Goal: Information Seeking & Learning: Find specific fact

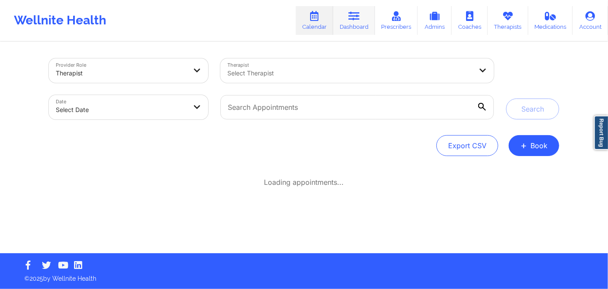
click at [355, 22] on link "Dashboard" at bounding box center [354, 20] width 42 height 29
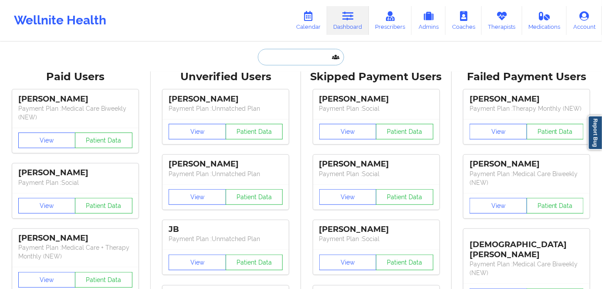
click at [283, 58] on input "text" at bounding box center [301, 57] width 86 height 17
paste input "[EMAIL_ADDRESS][DOMAIN_NAME]"
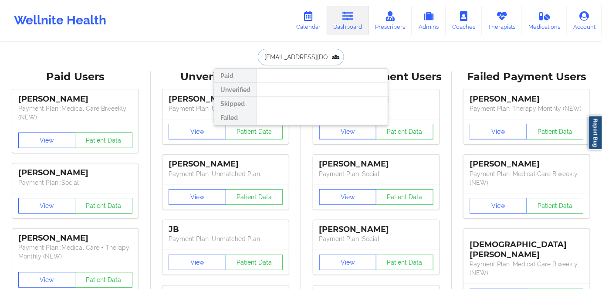
click at [318, 54] on input "[EMAIL_ADDRESS][DOMAIN_NAME]" at bounding box center [301, 57] width 86 height 17
click at [317, 54] on input "[EMAIL_ADDRESS][DOMAIN_NAME]" at bounding box center [301, 57] width 86 height 17
paste input "[PERSON_NAME][EMAIL_ADDRESS]"
type input "[PERSON_NAME][EMAIL_ADDRESS][DOMAIN_NAME]"
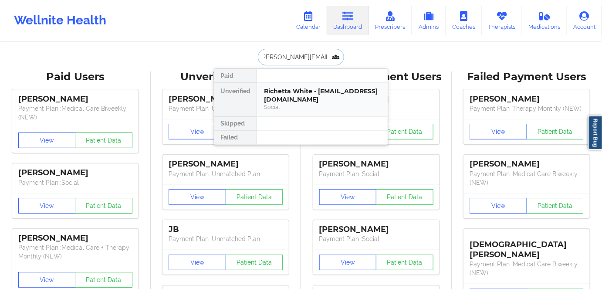
click at [306, 95] on div "Richetta White - [EMAIL_ADDRESS][DOMAIN_NAME]" at bounding box center [322, 95] width 117 height 16
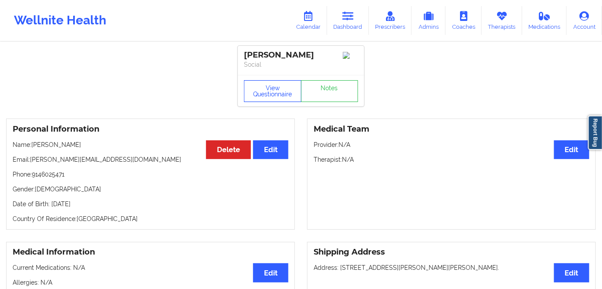
click at [269, 91] on button "View Questionnaire" at bounding box center [272, 91] width 57 height 22
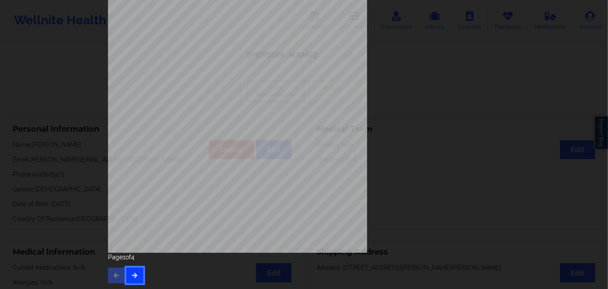
click at [135, 274] on icon "button" at bounding box center [134, 274] width 7 height 5
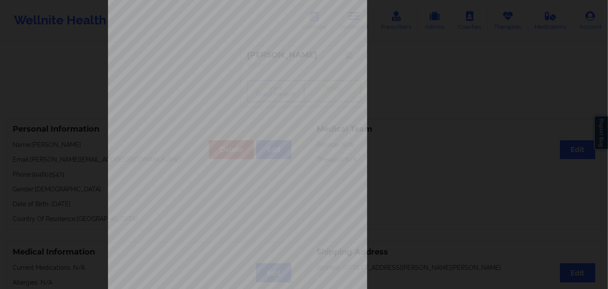
scroll to position [126, 0]
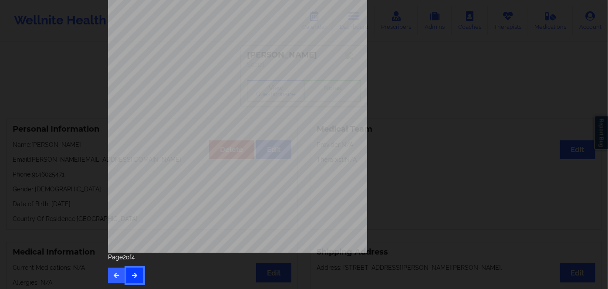
click at [134, 279] on button "button" at bounding box center [134, 275] width 17 height 16
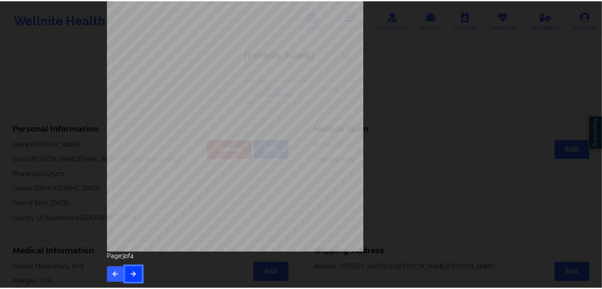
scroll to position [0, 0]
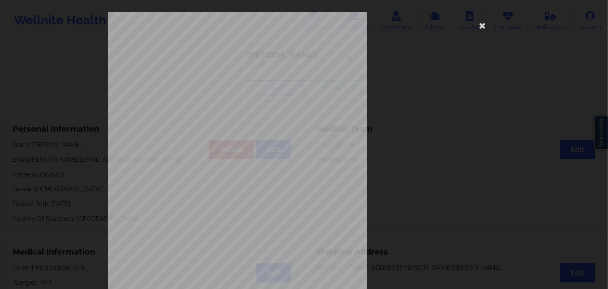
click at [212, 66] on span "958251922N" at bounding box center [210, 67] width 23 height 4
copy span "958251922N"
click at [482, 27] on icon at bounding box center [482, 25] width 14 height 14
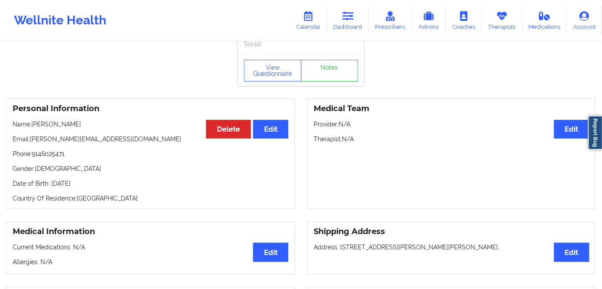
scroll to position [39, 0]
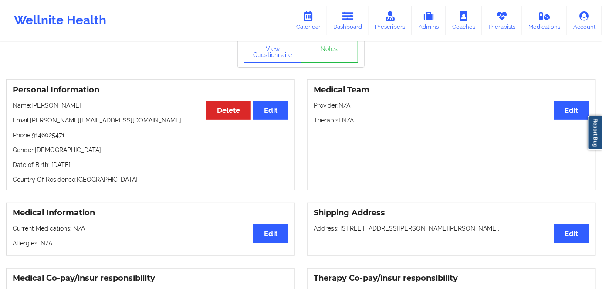
click at [101, 163] on p "Date of Birth: [DEMOGRAPHIC_DATA]" at bounding box center [151, 164] width 276 height 9
click at [101, 164] on p "Date of Birth: [DEMOGRAPHIC_DATA]" at bounding box center [151, 164] width 276 height 9
click at [104, 168] on p "Date of Birth: [DEMOGRAPHIC_DATA]" at bounding box center [151, 164] width 276 height 9
click at [105, 167] on p "Date of Birth: [DEMOGRAPHIC_DATA]" at bounding box center [151, 164] width 276 height 9
copy p "1987"
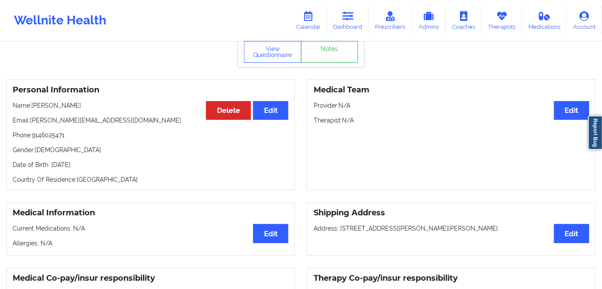
drag, startPoint x: 75, startPoint y: 105, endPoint x: 31, endPoint y: 103, distance: 44.5
click at [31, 103] on p "Name: [PERSON_NAME]" at bounding box center [151, 105] width 276 height 9
copy p "[PERSON_NAME]"
click at [72, 123] on p "Email: [PERSON_NAME][EMAIL_ADDRESS][DOMAIN_NAME]" at bounding box center [151, 120] width 276 height 9
drag, startPoint x: 52, startPoint y: 104, endPoint x: 33, endPoint y: 104, distance: 18.7
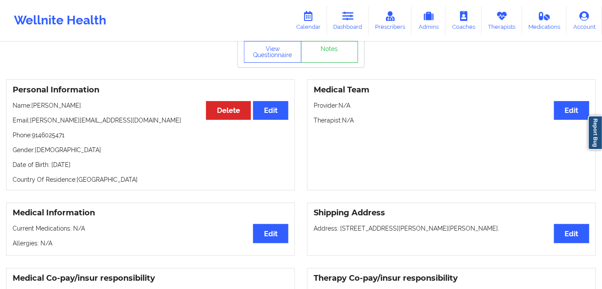
click at [33, 104] on p "Name: [PERSON_NAME]" at bounding box center [151, 105] width 276 height 9
copy p "[PERSON_NAME]"
click at [111, 165] on p "Date of Birth: [DEMOGRAPHIC_DATA]" at bounding box center [151, 164] width 276 height 9
click at [100, 166] on p "Date of Birth: [DEMOGRAPHIC_DATA]" at bounding box center [151, 164] width 276 height 9
drag, startPoint x: 100, startPoint y: 166, endPoint x: 114, endPoint y: 168, distance: 14.0
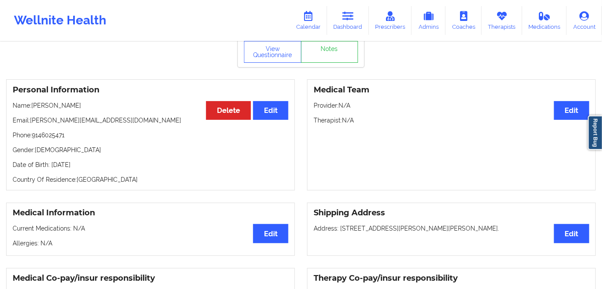
click at [100, 166] on p "Date of Birth: [DEMOGRAPHIC_DATA]" at bounding box center [151, 164] width 276 height 9
copy p "1987"
click at [112, 177] on p "Country Of Residence: [DEMOGRAPHIC_DATA]" at bounding box center [151, 179] width 276 height 9
drag, startPoint x: 90, startPoint y: 162, endPoint x: 51, endPoint y: 158, distance: 39.7
click at [51, 158] on div "Personal Information Edit Delete Name: [PERSON_NAME] Email: [PERSON_NAME][EMAIL…" at bounding box center [150, 134] width 289 height 111
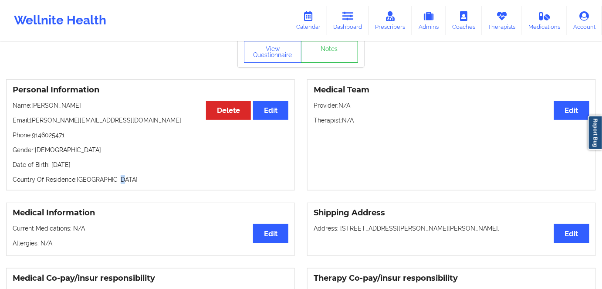
copy p "[DATE]"
drag, startPoint x: 309, startPoint y: 19, endPoint x: 331, endPoint y: 22, distance: 22.4
click at [309, 19] on icon at bounding box center [308, 16] width 11 height 10
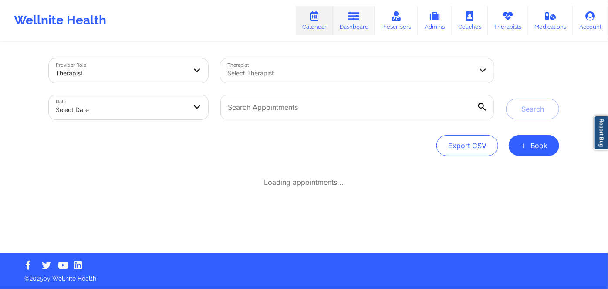
drag, startPoint x: 362, startPoint y: 19, endPoint x: 350, endPoint y: 34, distance: 19.2
click at [362, 18] on link "Dashboard" at bounding box center [354, 20] width 42 height 29
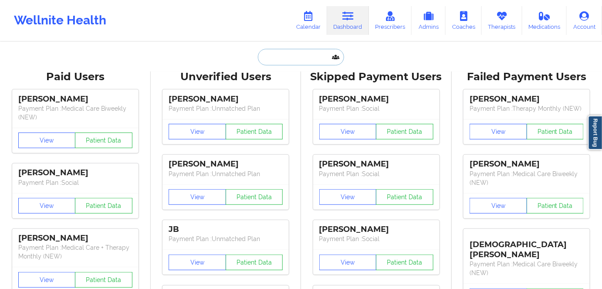
click at [300, 60] on input "text" at bounding box center [301, 57] width 86 height 17
paste input "[EMAIL_ADDRESS][DOMAIN_NAME]"
type input "[EMAIL_ADDRESS][DOMAIN_NAME]"
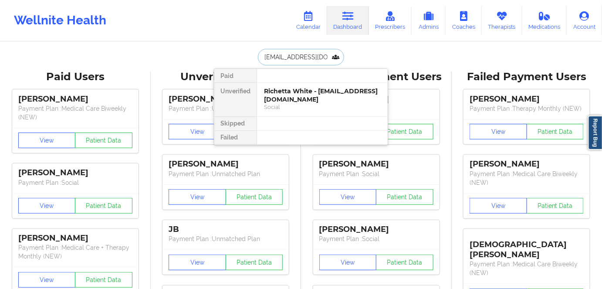
scroll to position [0, 11]
click at [310, 100] on div "[PERSON_NAME] - [EMAIL_ADDRESS][DOMAIN_NAME]" at bounding box center [322, 95] width 117 height 16
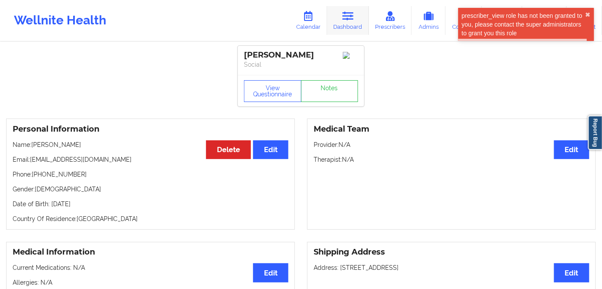
click at [354, 17] on icon at bounding box center [347, 16] width 11 height 10
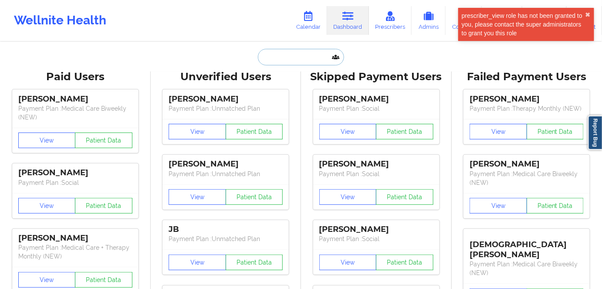
click at [303, 51] on input "text" at bounding box center [301, 57] width 86 height 17
paste input "[EMAIL_ADDRESS][DOMAIN_NAME]"
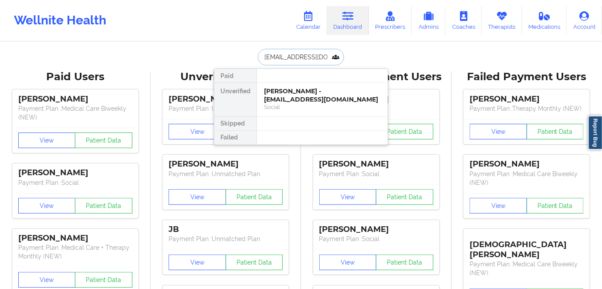
click at [309, 53] on input "[EMAIL_ADDRESS][DOMAIN_NAME]" at bounding box center [301, 57] width 86 height 17
click at [309, 55] on input "[EMAIL_ADDRESS][DOMAIN_NAME]" at bounding box center [301, 57] width 86 height 17
paste input "[PERSON_NAME]"
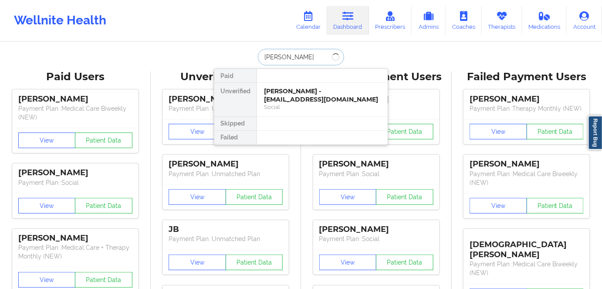
click at [294, 58] on input "[PERSON_NAME]" at bounding box center [301, 57] width 86 height 17
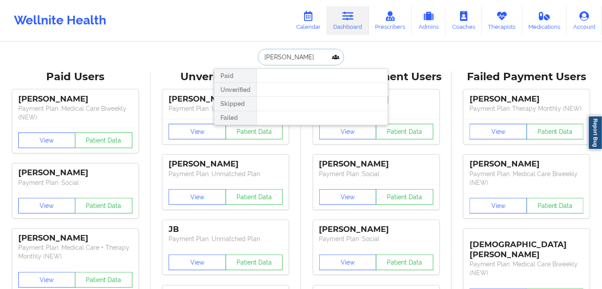
click at [286, 61] on input "[PERSON_NAME]" at bounding box center [301, 57] width 86 height 17
click at [288, 58] on input "[PERSON_NAME]" at bounding box center [301, 57] width 86 height 17
click at [263, 54] on input "[PERSON_NAME]" at bounding box center [301, 57] width 86 height 17
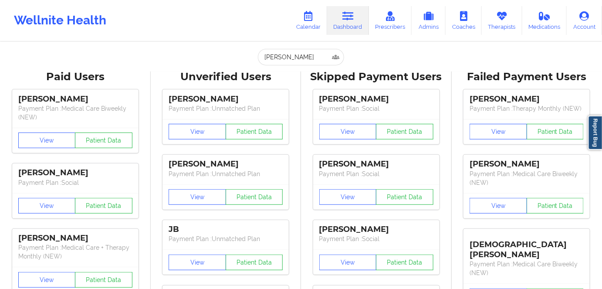
drag, startPoint x: 310, startPoint y: 45, endPoint x: 306, endPoint y: 53, distance: 9.3
drag, startPoint x: 306, startPoint y: 53, endPoint x: 229, endPoint y: 57, distance: 77.2
click at [229, 57] on div "[PERSON_NAME] Unverified Skipped Failed" at bounding box center [301, 57] width 174 height 17
paste input "[EMAIL_ADDRESS][DOMAIN_NAME]"
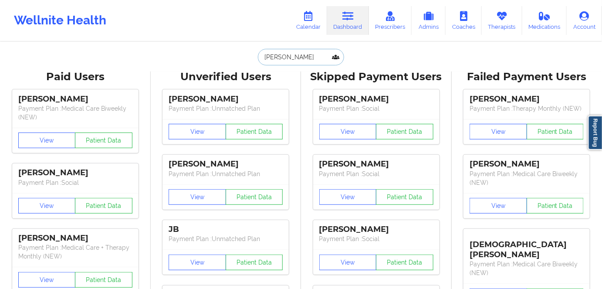
type input "[EMAIL_ADDRESS][DOMAIN_NAME]"
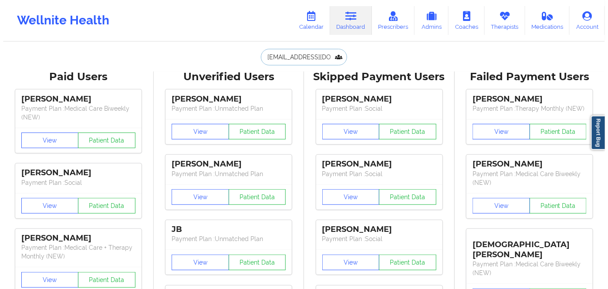
scroll to position [0, 11]
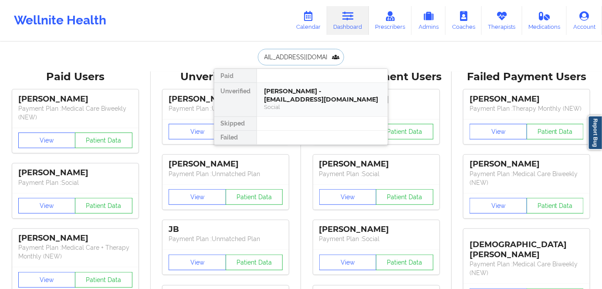
click at [318, 103] on div "[PERSON_NAME] - [EMAIL_ADDRESS][DOMAIN_NAME] Social" at bounding box center [322, 99] width 117 height 24
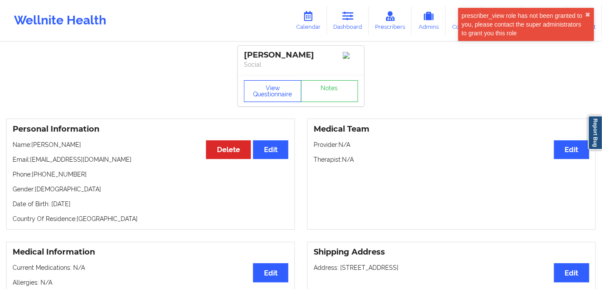
click at [279, 91] on button "View Questionnaire" at bounding box center [272, 91] width 57 height 22
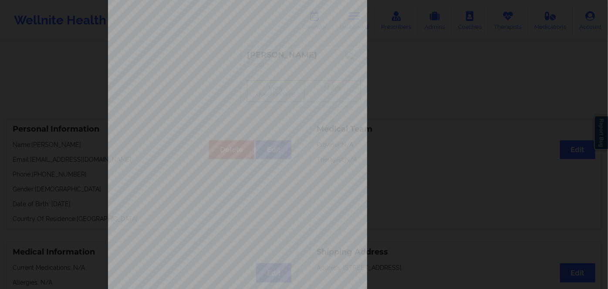
scroll to position [126, 0]
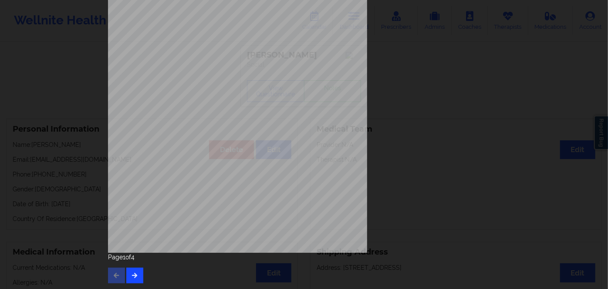
drag, startPoint x: 134, startPoint y: 268, endPoint x: 132, endPoint y: 273, distance: 5.9
click at [132, 273] on div "Page 1 of 4" at bounding box center [304, 268] width 392 height 30
click at [133, 273] on icon "button" at bounding box center [134, 274] width 7 height 5
click at [135, 270] on button "button" at bounding box center [134, 275] width 17 height 16
click at [209, 125] on span "OHPKT0000" at bounding box center [210, 127] width 22 height 4
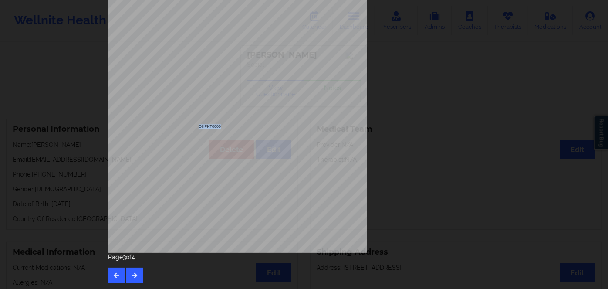
click at [209, 125] on span "OHPKT0000" at bounding box center [210, 127] width 22 height 4
copy span "OHPKT0000"
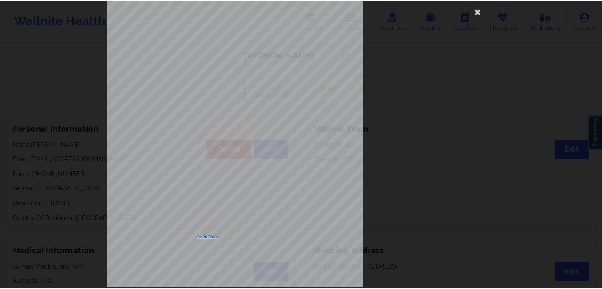
scroll to position [0, 0]
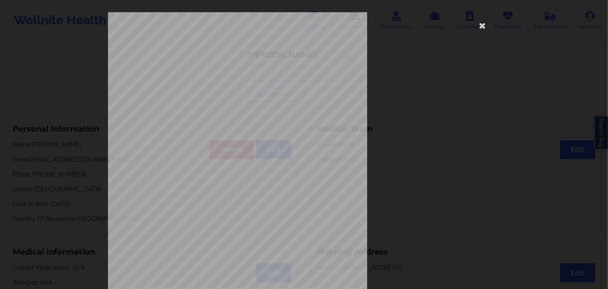
drag, startPoint x: 478, startPoint y: 24, endPoint x: 201, endPoint y: 101, distance: 287.7
click at [478, 24] on icon at bounding box center [482, 25] width 14 height 14
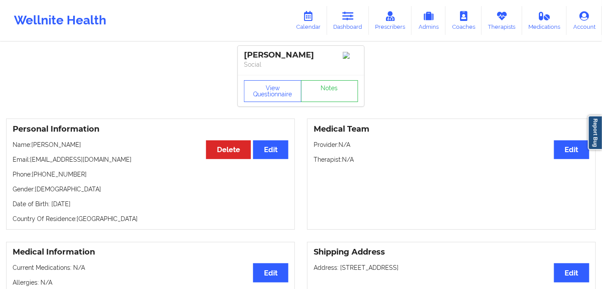
click at [111, 208] on p "Date of Birth: [DEMOGRAPHIC_DATA]" at bounding box center [151, 203] width 276 height 9
copy p "2011"
drag, startPoint x: 75, startPoint y: 145, endPoint x: 33, endPoint y: 148, distance: 42.7
click at [33, 148] on p "Name: [PERSON_NAME]" at bounding box center [151, 144] width 276 height 9
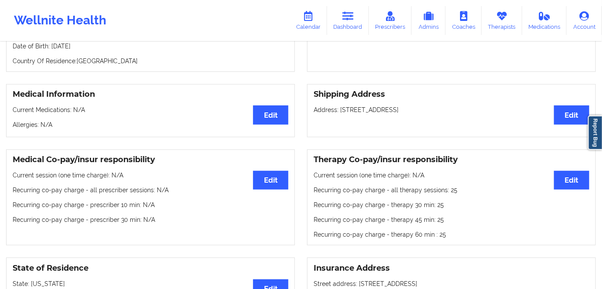
scroll to position [237, 0]
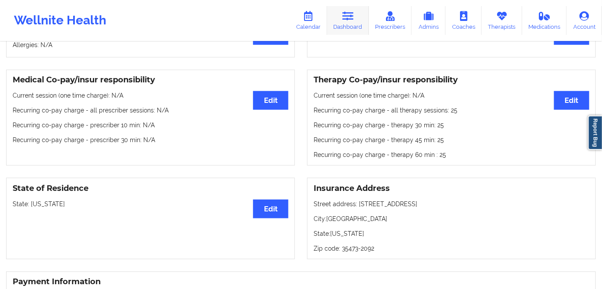
click at [348, 16] on icon at bounding box center [347, 16] width 11 height 10
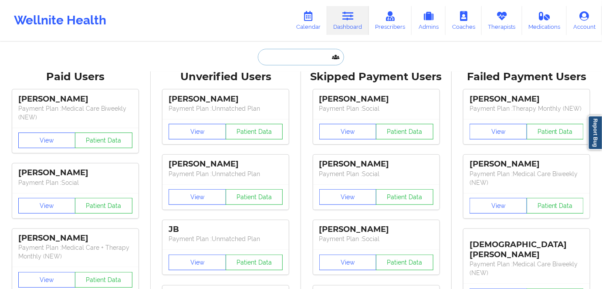
click at [300, 57] on input "text" at bounding box center [301, 57] width 86 height 17
paste input "[EMAIL_ADDRESS][DOMAIN_NAME]"
type input "[EMAIL_ADDRESS][DOMAIN_NAME]"
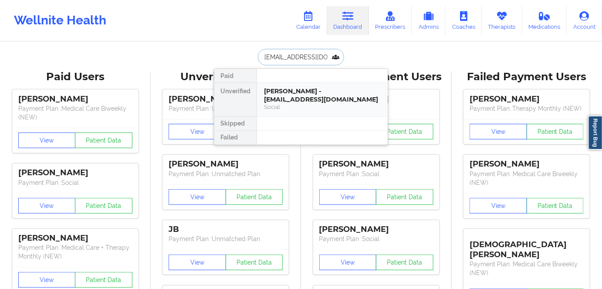
click at [296, 100] on div "[PERSON_NAME] - [EMAIL_ADDRESS][DOMAIN_NAME]" at bounding box center [322, 95] width 117 height 16
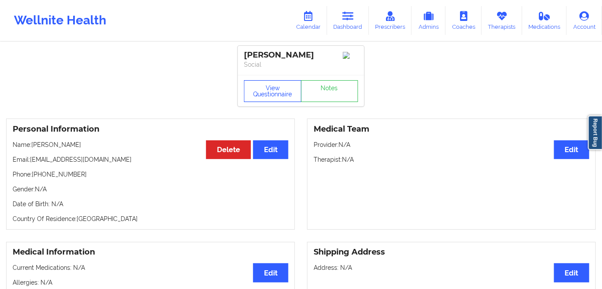
click at [283, 98] on button "View Questionnaire" at bounding box center [272, 91] width 57 height 22
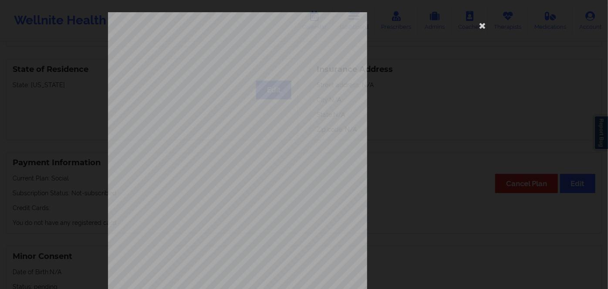
scroll to position [126, 0]
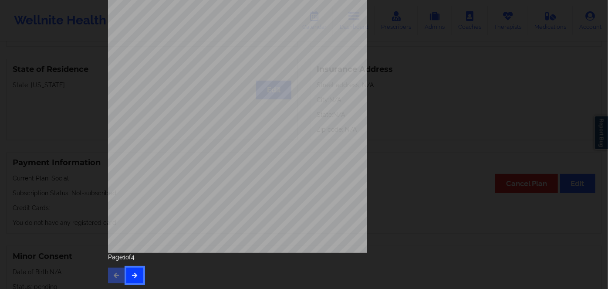
drag, startPoint x: 127, startPoint y: 268, endPoint x: 131, endPoint y: 271, distance: 5.0
click at [128, 268] on button "button" at bounding box center [134, 275] width 17 height 16
click at [136, 276] on icon "button" at bounding box center [134, 274] width 7 height 5
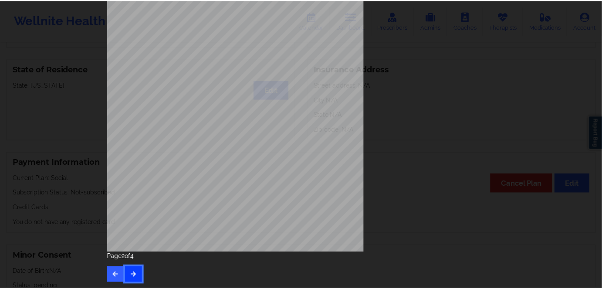
scroll to position [0, 0]
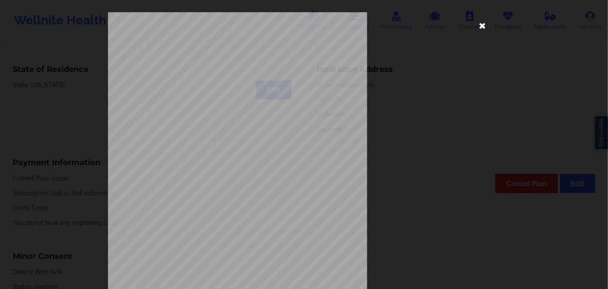
click at [483, 27] on icon at bounding box center [482, 25] width 14 height 14
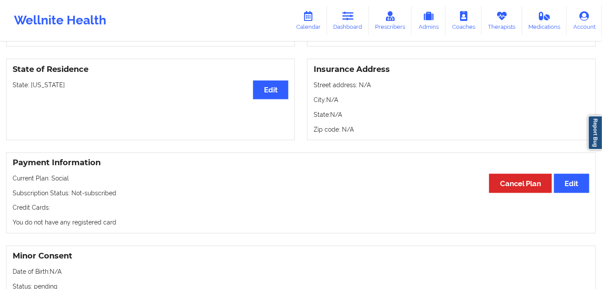
drag, startPoint x: 351, startPoint y: 14, endPoint x: 323, endPoint y: 40, distance: 38.8
click at [351, 14] on icon at bounding box center [347, 16] width 11 height 10
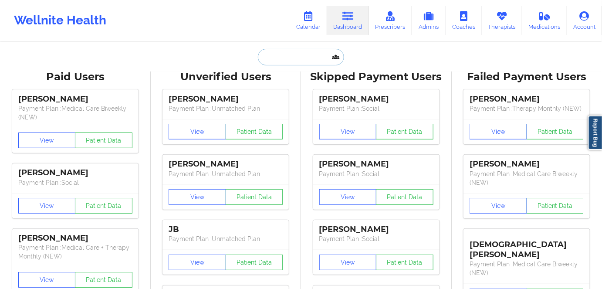
click at [293, 59] on input "text" at bounding box center [301, 57] width 86 height 17
paste input "[EMAIL_ADDRESS][DOMAIN_NAME]"
type input "[EMAIL_ADDRESS][DOMAIN_NAME]"
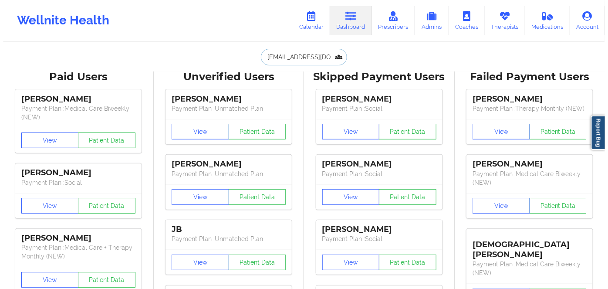
scroll to position [0, 7]
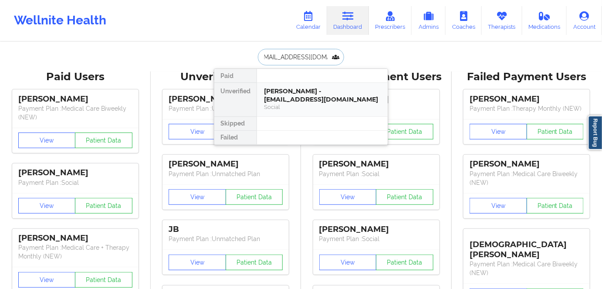
click at [312, 95] on div "[PERSON_NAME] - [EMAIL_ADDRESS][DOMAIN_NAME]" at bounding box center [322, 95] width 117 height 16
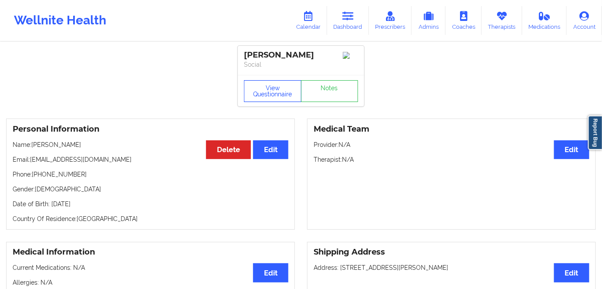
click at [282, 87] on button "View Questionnaire" at bounding box center [272, 91] width 57 height 22
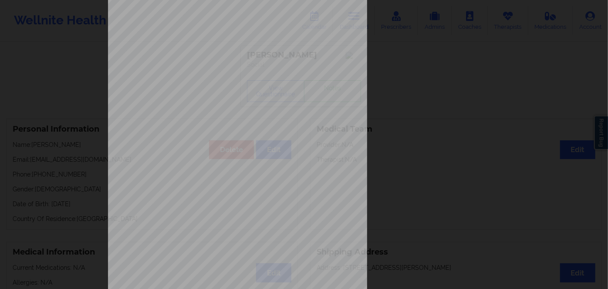
scroll to position [126, 0]
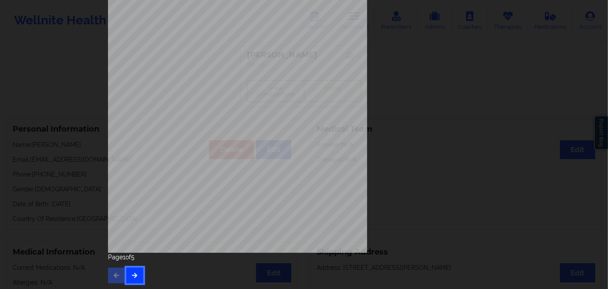
click at [129, 271] on button "button" at bounding box center [134, 275] width 17 height 16
click at [130, 279] on button "button" at bounding box center [134, 275] width 17 height 16
click at [138, 280] on button "button" at bounding box center [134, 275] width 17 height 16
click at [220, 121] on span "K6032831001" at bounding box center [211, 123] width 24 height 4
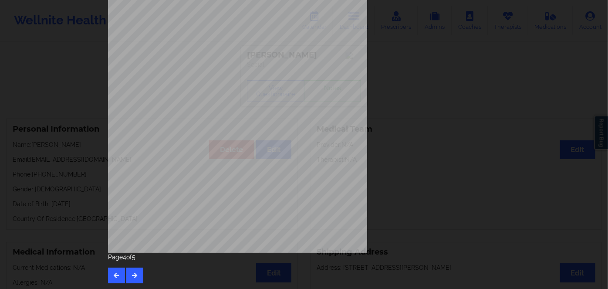
click at [215, 123] on span "K6032831001" at bounding box center [211, 123] width 24 height 4
click at [214, 123] on span "K6032831001" at bounding box center [211, 123] width 24 height 4
click at [218, 121] on span "K6032831001" at bounding box center [211, 123] width 24 height 4
click at [211, 122] on span "K6032831001" at bounding box center [211, 123] width 24 height 4
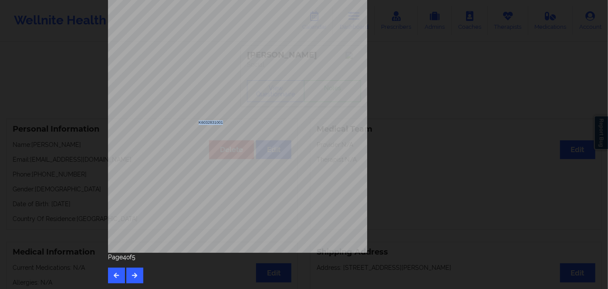
click at [210, 122] on span "K6032831001" at bounding box center [211, 123] width 24 height 4
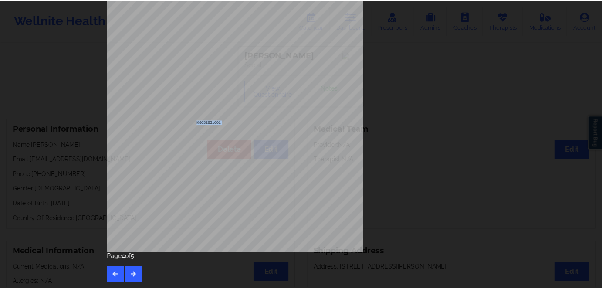
scroll to position [8, 0]
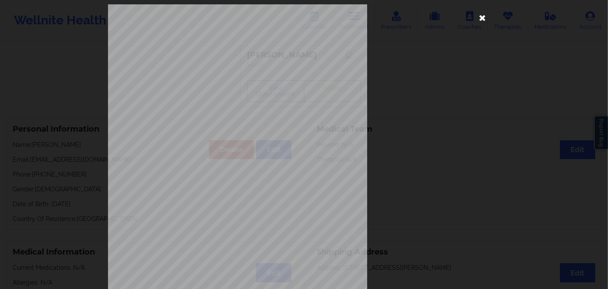
click at [480, 17] on icon at bounding box center [482, 17] width 14 height 14
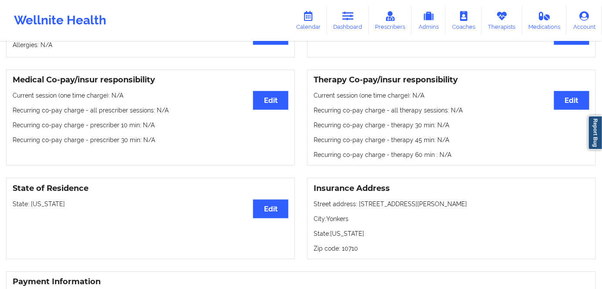
scroll to position [118, 0]
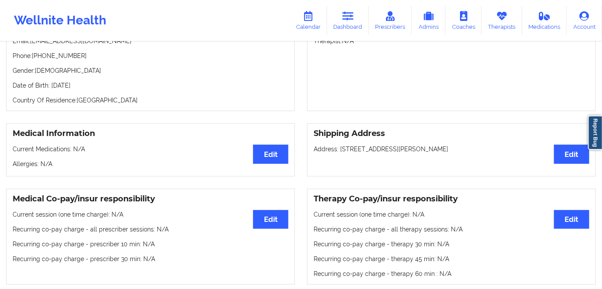
click at [95, 82] on div "Personal Information Edit Delete Name: [PERSON_NAME] Email: [EMAIL_ADDRESS][DOM…" at bounding box center [150, 55] width 289 height 111
click at [100, 88] on p "Date of Birth: [DEMOGRAPHIC_DATA]" at bounding box center [151, 85] width 276 height 9
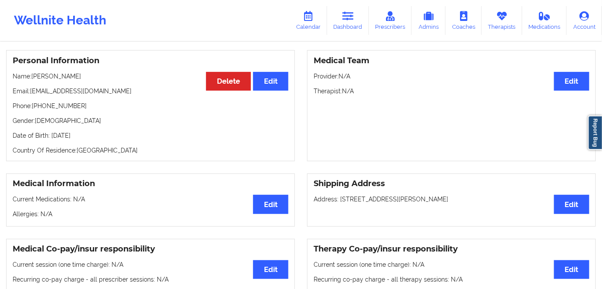
scroll to position [0, 0]
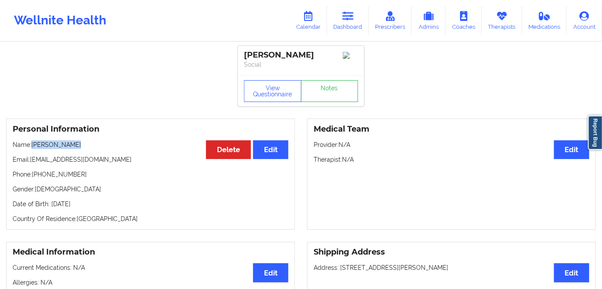
drag, startPoint x: 38, startPoint y: 144, endPoint x: 33, endPoint y: 145, distance: 5.4
click at [33, 145] on p "Name: [PERSON_NAME]" at bounding box center [151, 144] width 276 height 9
click at [351, 13] on icon at bounding box center [347, 16] width 11 height 10
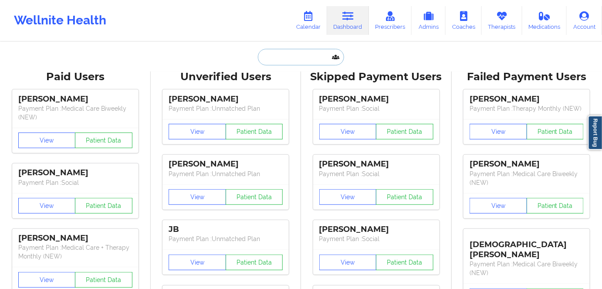
click at [280, 61] on input "text" at bounding box center [301, 57] width 86 height 17
paste input "[EMAIL_ADDRESS][DOMAIN_NAME]"
type input "[EMAIL_ADDRESS][DOMAIN_NAME]"
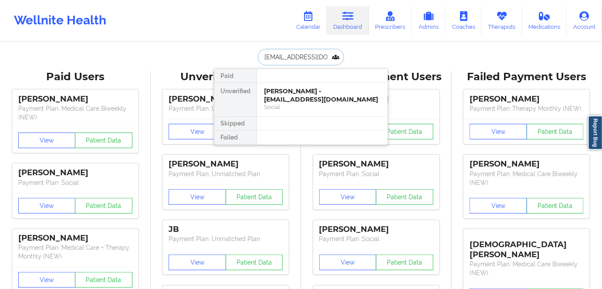
scroll to position [0, 6]
click at [310, 96] on div "[PERSON_NAME] - [EMAIL_ADDRESS][DOMAIN_NAME]" at bounding box center [322, 95] width 117 height 16
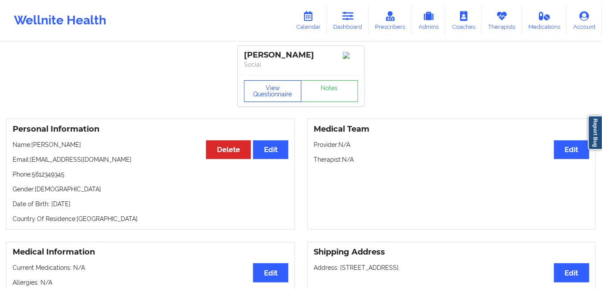
drag, startPoint x: 280, startPoint y: 91, endPoint x: 277, endPoint y: 84, distance: 6.8
click at [280, 91] on button "View Questionnaire" at bounding box center [272, 91] width 57 height 22
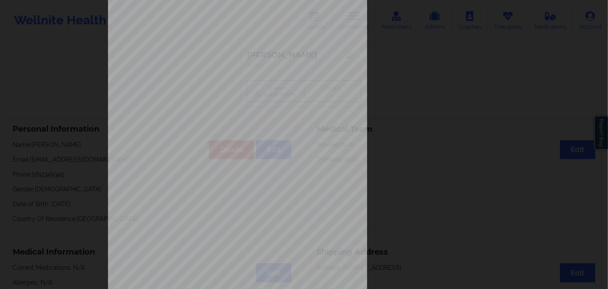
scroll to position [126, 0]
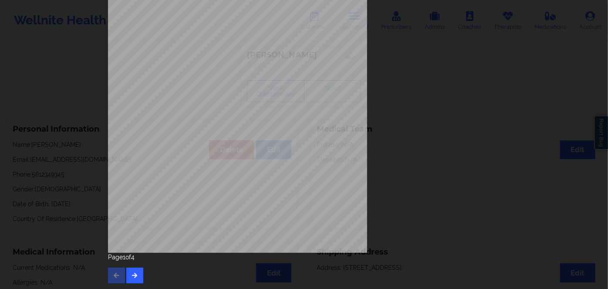
click at [130, 259] on p "Page 1 of 4" at bounding box center [304, 257] width 392 height 9
click at [137, 272] on button "button" at bounding box center [134, 275] width 17 height 16
drag, startPoint x: 137, startPoint y: 287, endPoint x: 132, endPoint y: 280, distance: 8.2
click at [136, 287] on div "Feeling nervous, anxious, or on edge Not being able to stop or control worrying…" at bounding box center [304, 84] width 404 height 409
click at [138, 276] on button "button" at bounding box center [134, 275] width 17 height 16
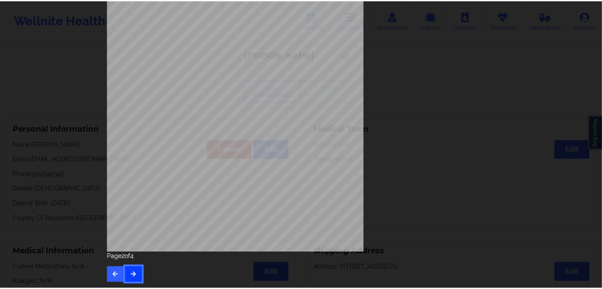
scroll to position [0, 0]
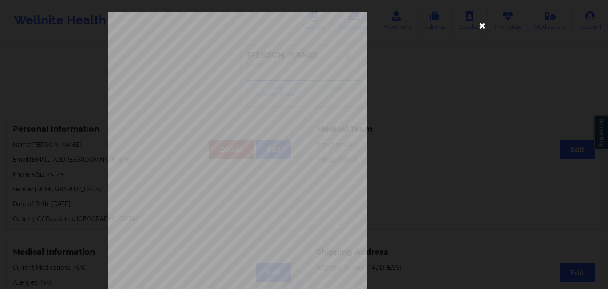
click at [486, 20] on icon at bounding box center [482, 25] width 14 height 14
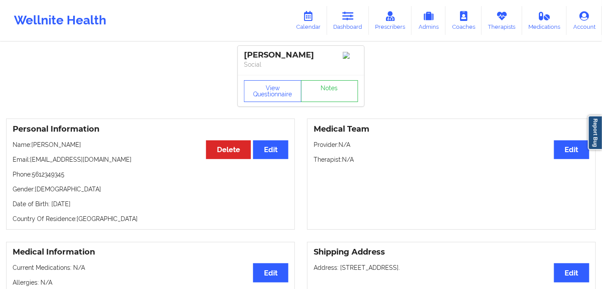
drag, startPoint x: 481, startPoint y: 24, endPoint x: 472, endPoint y: 36, distance: 15.3
click at [481, 24] on link "Coaches" at bounding box center [463, 20] width 36 height 29
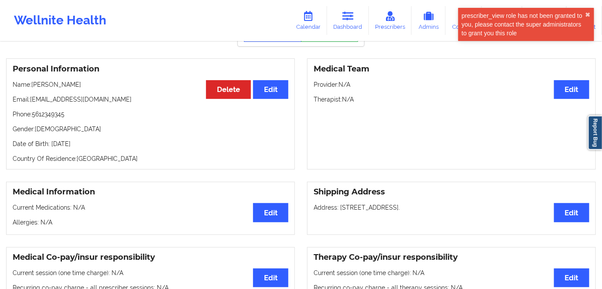
scroll to position [39, 0]
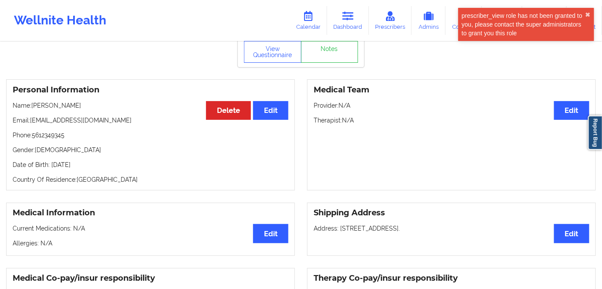
click at [83, 166] on p "Date of Birth: [DEMOGRAPHIC_DATA]" at bounding box center [151, 164] width 276 height 9
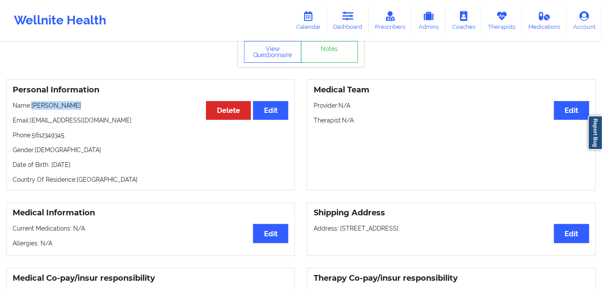
drag, startPoint x: 79, startPoint y: 103, endPoint x: 31, endPoint y: 107, distance: 48.0
click at [31, 107] on p "Name: [PERSON_NAME]" at bounding box center [151, 105] width 276 height 9
click at [62, 131] on div "Personal Information Edit Delete Name: [PERSON_NAME] Email: [EMAIL_ADDRESS][DOM…" at bounding box center [150, 134] width 289 height 111
drag, startPoint x: 77, startPoint y: 109, endPoint x: 34, endPoint y: 109, distance: 43.1
click at [34, 109] on p "Name: [PERSON_NAME]" at bounding box center [151, 105] width 276 height 9
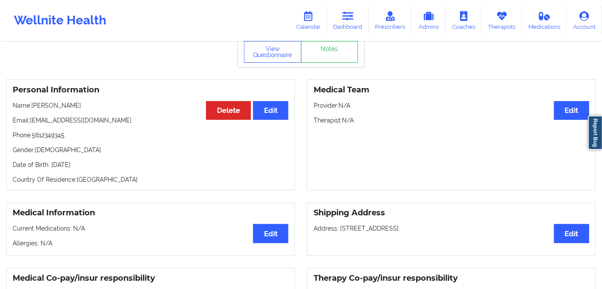
click at [94, 166] on p "Date of Birth: [DEMOGRAPHIC_DATA]" at bounding box center [151, 164] width 276 height 9
click at [93, 166] on p "Date of Birth: [DEMOGRAPHIC_DATA]" at bounding box center [151, 164] width 276 height 9
click at [118, 169] on p "Date of Birth: [DEMOGRAPHIC_DATA]" at bounding box center [151, 164] width 276 height 9
drag, startPoint x: 105, startPoint y: 164, endPoint x: 51, endPoint y: 159, distance: 55.1
click at [51, 159] on div "Personal Information Edit Delete Name: [PERSON_NAME] Email: [EMAIL_ADDRESS][DOM…" at bounding box center [150, 134] width 289 height 111
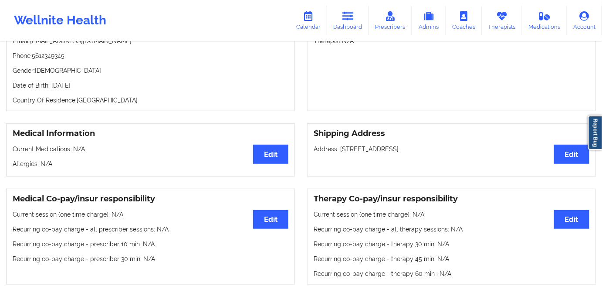
scroll to position [79, 0]
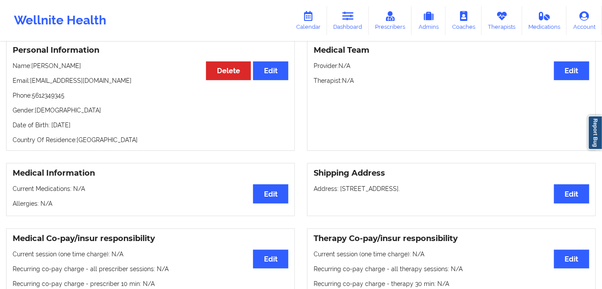
drag, startPoint x: 120, startPoint y: 134, endPoint x: 116, endPoint y: 144, distance: 10.9
click at [121, 134] on div "Personal Information Edit Delete Name: [PERSON_NAME] Email: [EMAIL_ADDRESS][DOM…" at bounding box center [150, 95] width 289 height 111
click at [44, 114] on p "Gender: [DEMOGRAPHIC_DATA]" at bounding box center [151, 110] width 276 height 9
click at [47, 112] on p "Gender: [DEMOGRAPHIC_DATA]" at bounding box center [151, 110] width 276 height 9
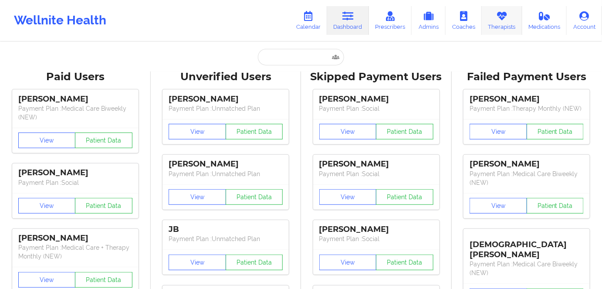
click at [497, 19] on icon at bounding box center [501, 16] width 11 height 10
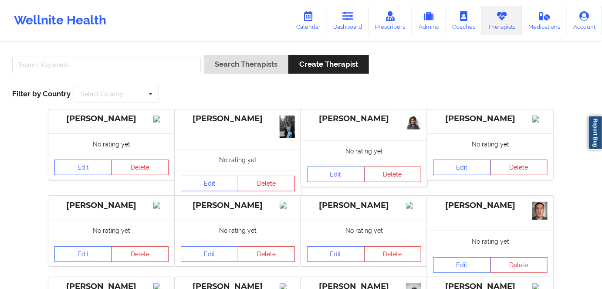
click at [136, 55] on div at bounding box center [106, 67] width 195 height 25
click at [152, 65] on input "text" at bounding box center [106, 65] width 189 height 17
paste input "KACYNTHIA BRADLEY"
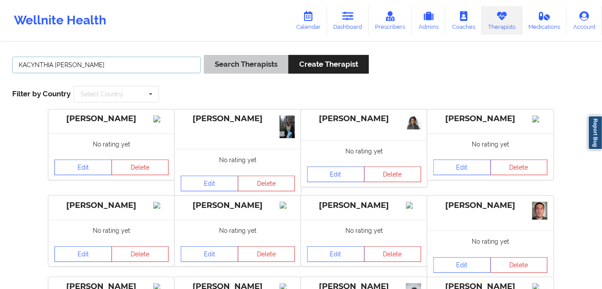
type input "KACYNTHIA BRADLEY"
click at [234, 65] on button "Search Therapists" at bounding box center [246, 64] width 84 height 19
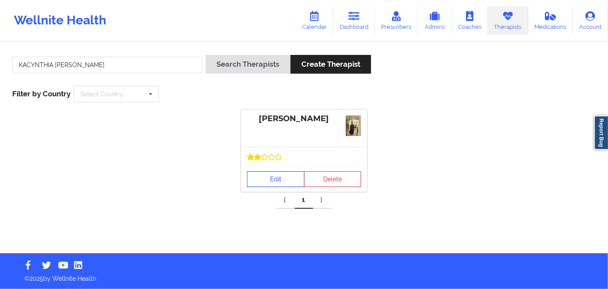
click at [279, 171] on link "Edit" at bounding box center [275, 179] width 57 height 16
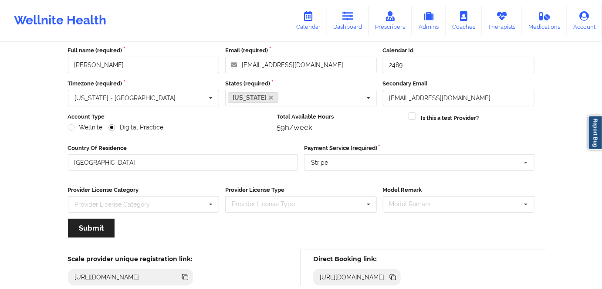
scroll to position [101, 0]
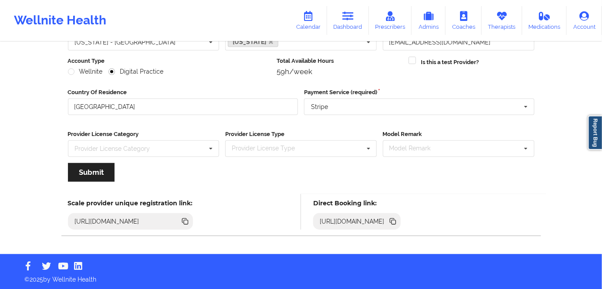
click at [396, 221] on icon at bounding box center [393, 222] width 4 height 4
click at [397, 220] on icon at bounding box center [393, 221] width 10 height 10
click at [396, 220] on icon at bounding box center [393, 222] width 4 height 4
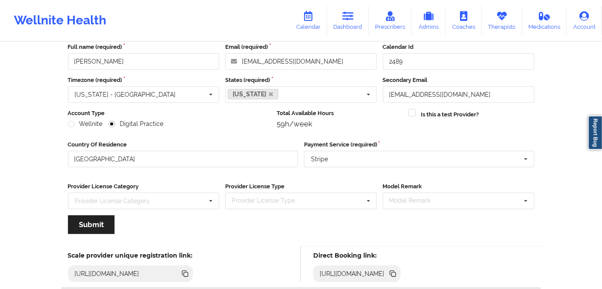
scroll to position [0, 0]
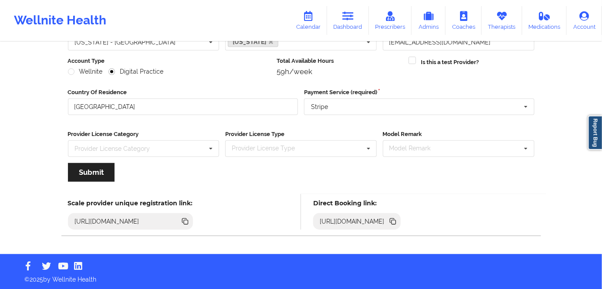
click at [397, 218] on icon at bounding box center [393, 221] width 10 height 10
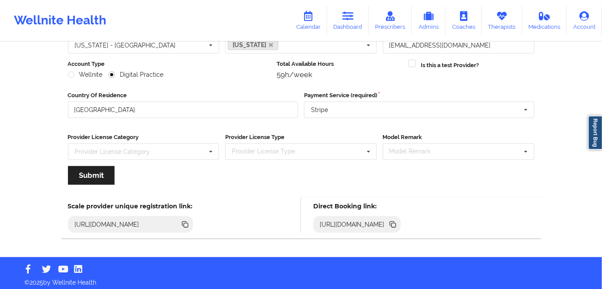
scroll to position [101, 0]
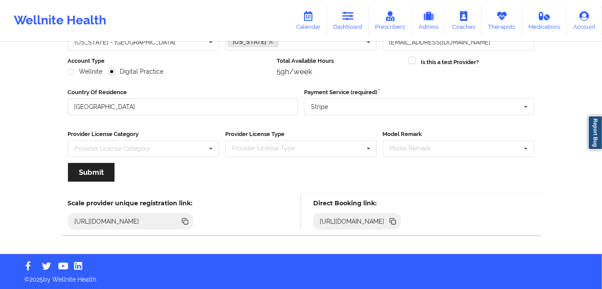
click at [401, 228] on div "https://www.wellnite.co/direct-booking/provider/620c00a97a34790017f68db1" at bounding box center [357, 221] width 88 height 17
click at [396, 223] on icon at bounding box center [393, 222] width 4 height 4
